Goal: Complete application form

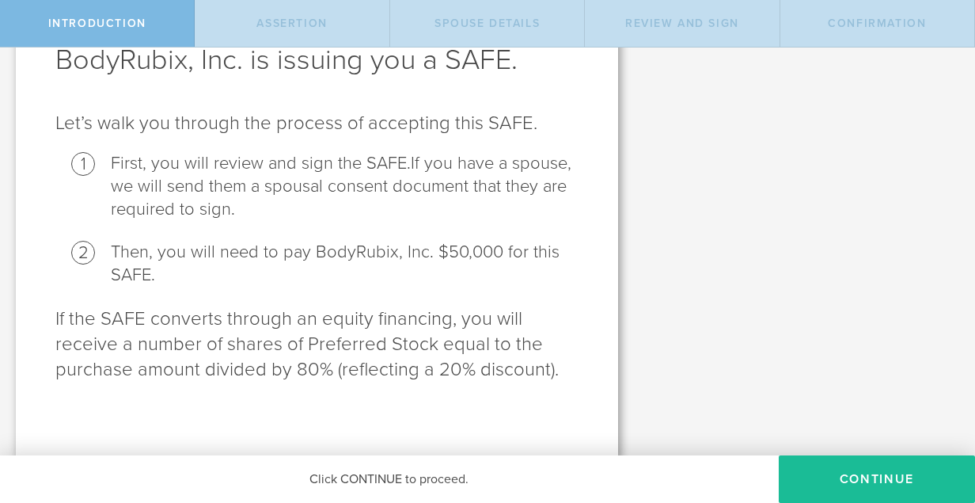
scroll to position [103, 0]
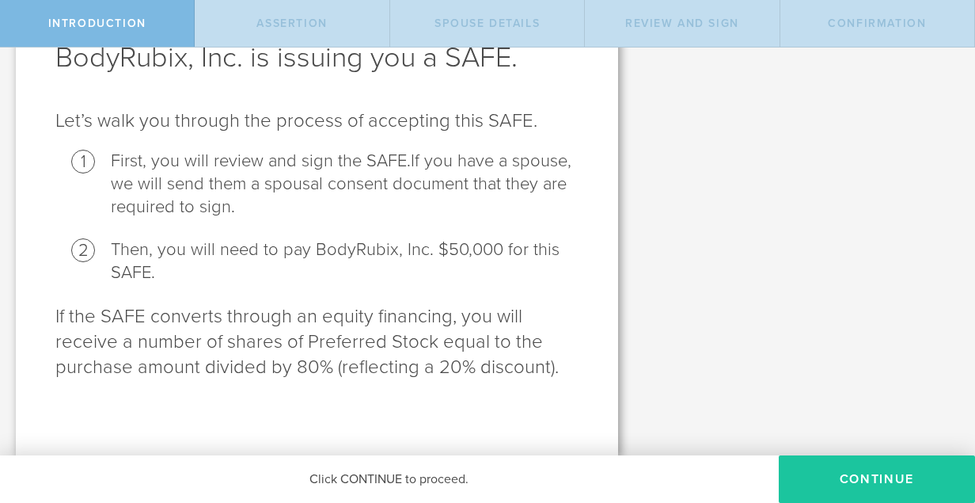
click at [836, 479] on button "Continue" at bounding box center [877, 478] width 196 height 47
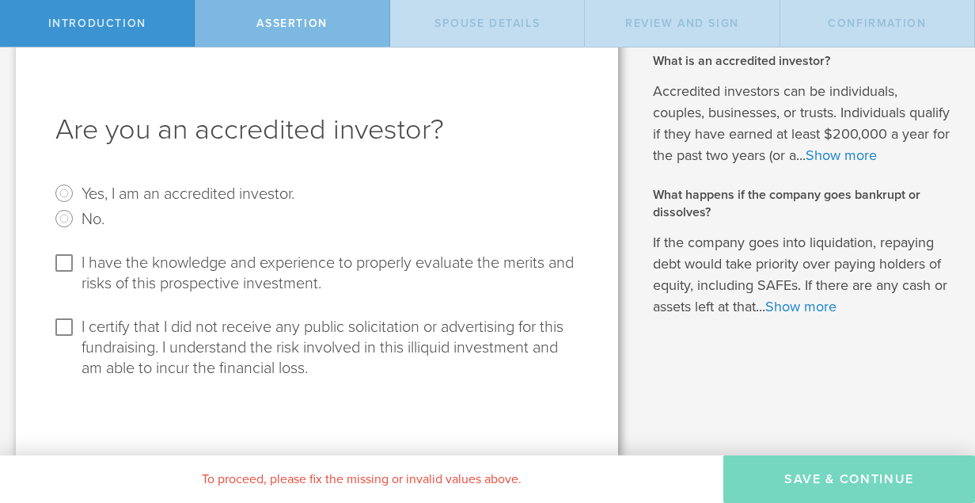
scroll to position [0, 0]
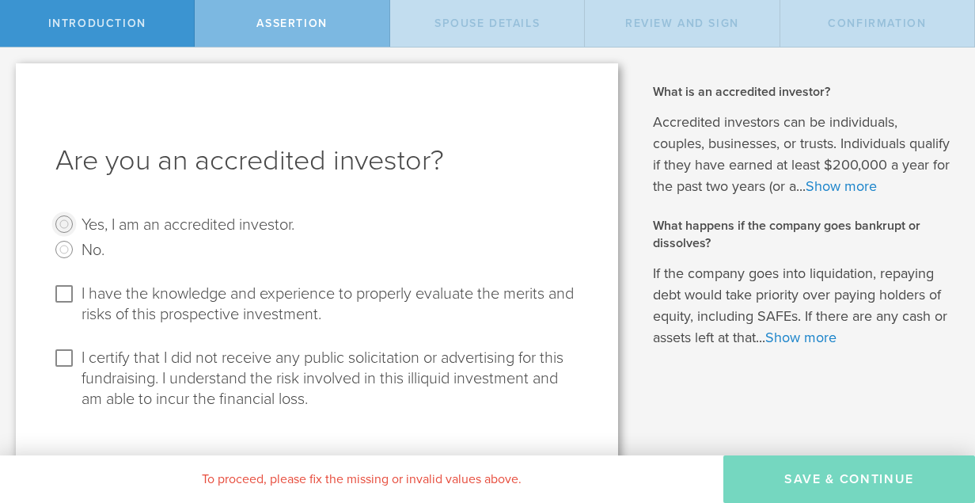
click at [66, 219] on input "Yes, I am an accredited investor." at bounding box center [63, 223] width 25 height 25
radio input "true"
click at [63, 293] on input "I have the knowledge and experience to properly evaluate the merits and risks o…" at bounding box center [63, 293] width 25 height 25
checkbox input "true"
click at [66, 361] on input "I certify that I did not receive any public solicitation or advertising for thi…" at bounding box center [63, 357] width 25 height 25
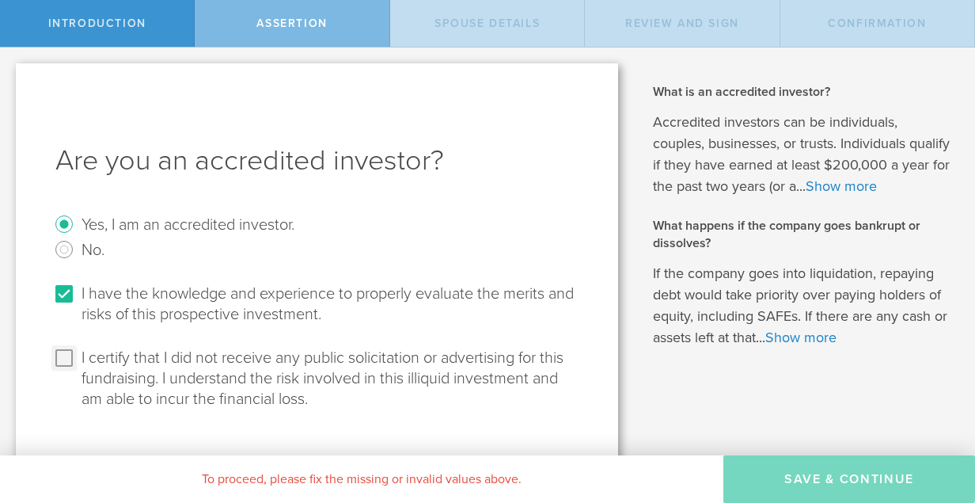
checkbox input "true"
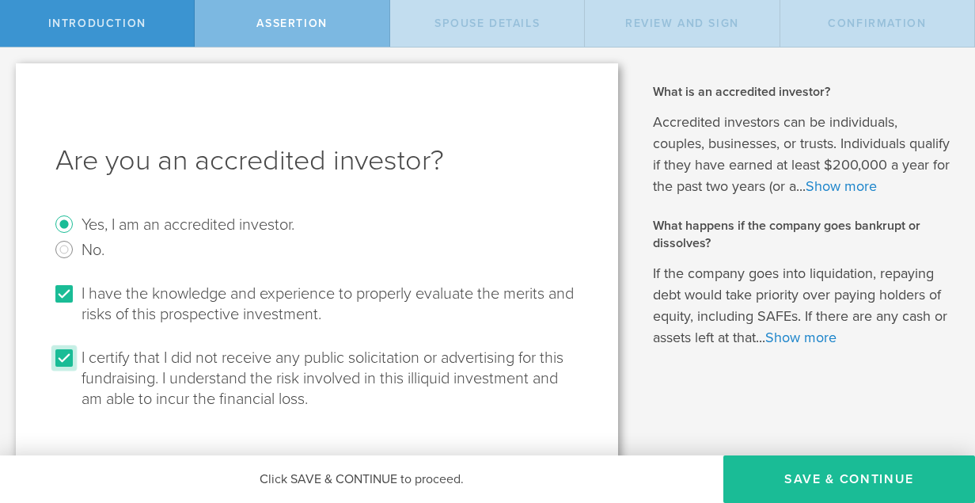
scroll to position [31, 0]
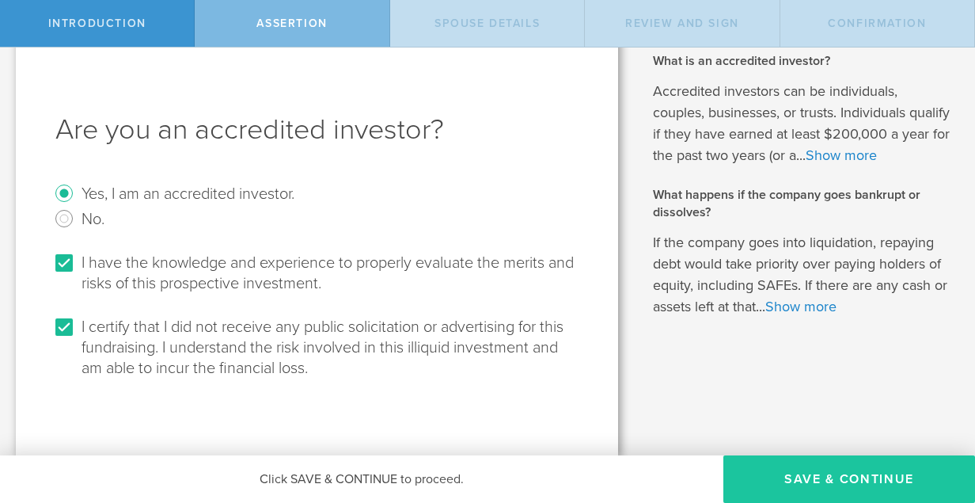
click at [771, 481] on button "Save & Continue" at bounding box center [849, 478] width 252 height 47
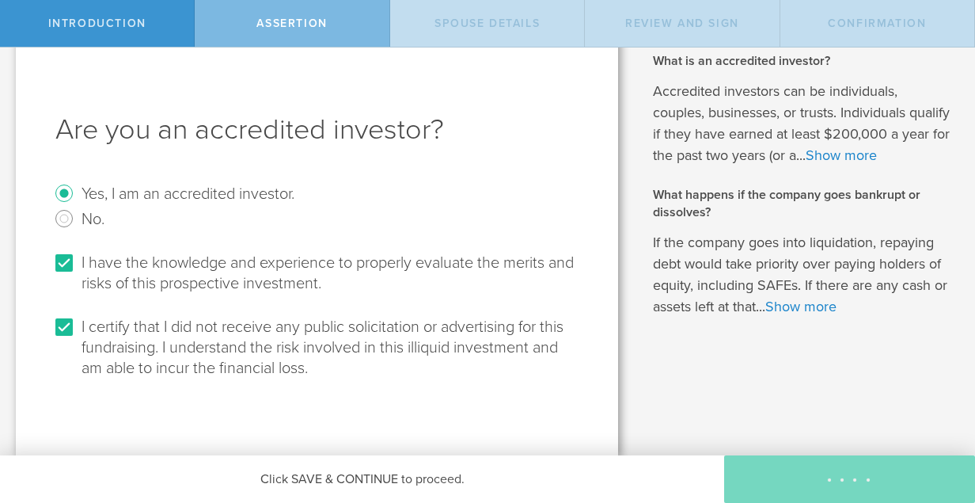
scroll to position [0, 0]
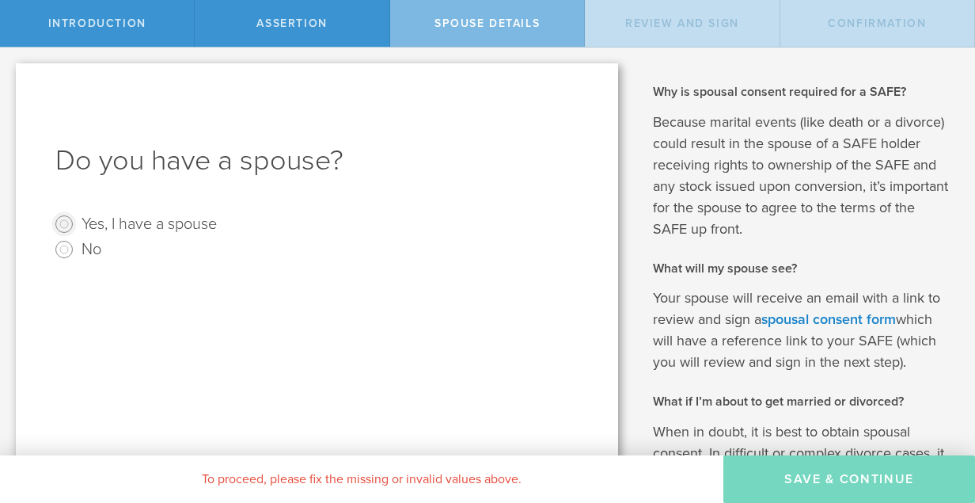
click at [62, 223] on input "Yes, I have a spouse" at bounding box center [63, 223] width 25 height 25
radio input "true"
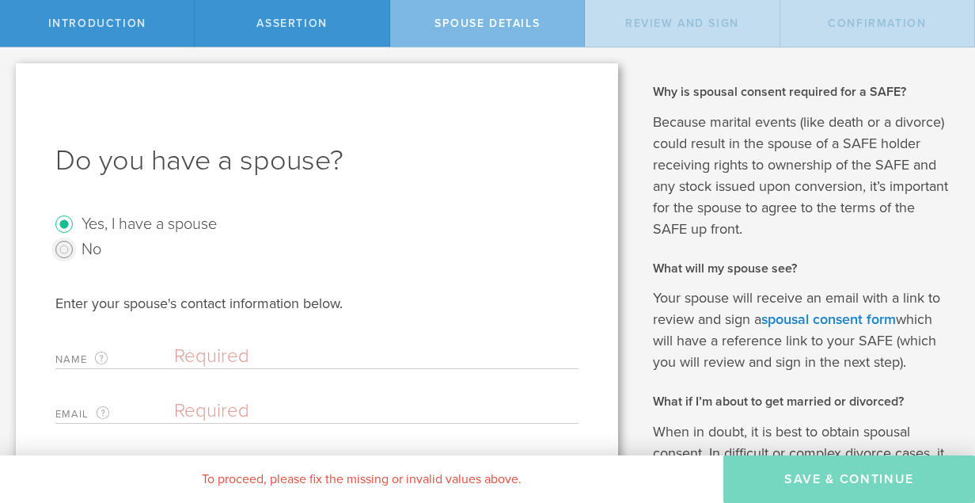
click at [63, 245] on input "No" at bounding box center [63, 249] width 25 height 25
radio input "true"
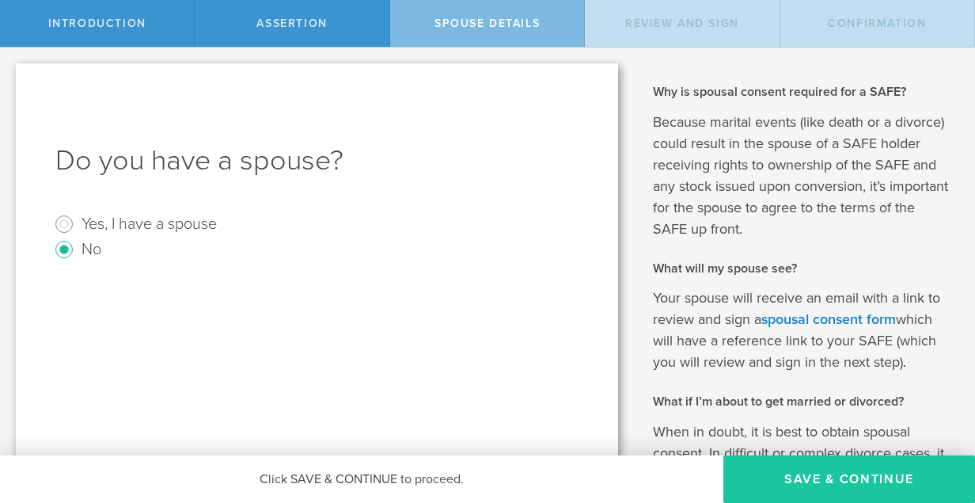
click at [848, 471] on button "Save & Continue" at bounding box center [849, 478] width 252 height 47
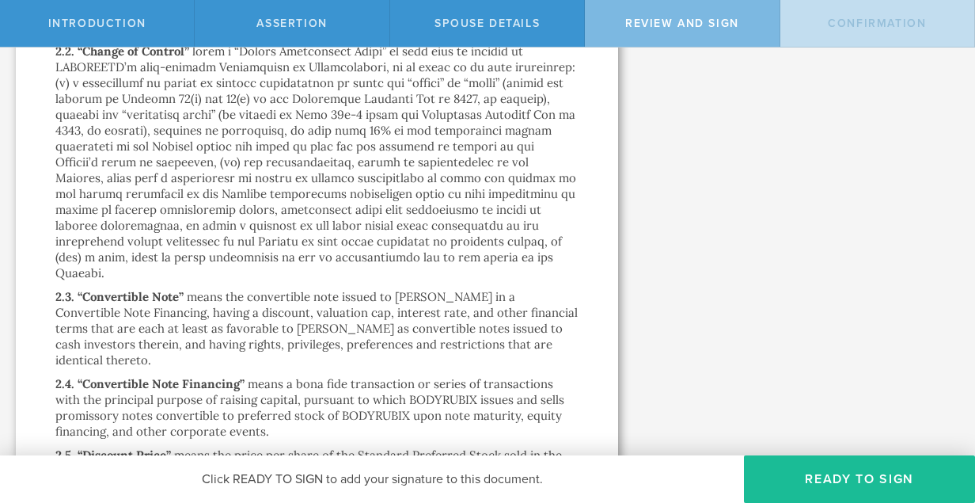
scroll to position [1558, 0]
